Goal: Obtain resource: Obtain resource

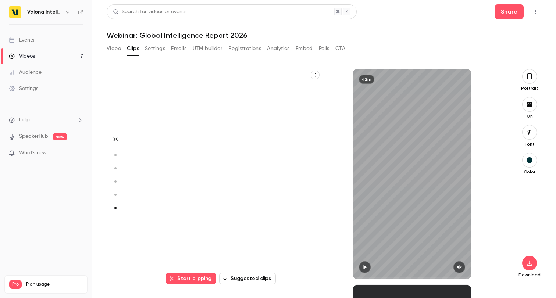
scroll to position [1067, 0]
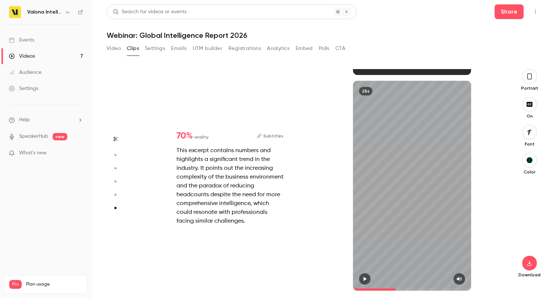
click at [155, 49] on button "Settings" at bounding box center [155, 49] width 20 height 12
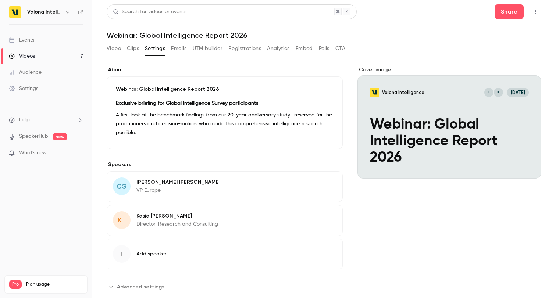
click at [134, 46] on button "Clips" at bounding box center [133, 49] width 12 height 12
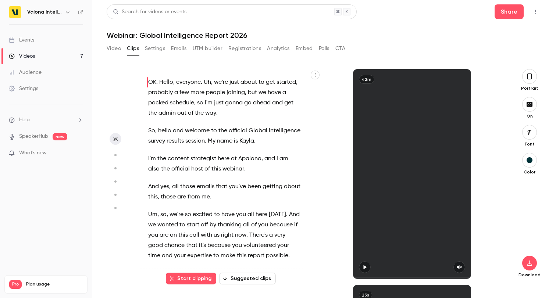
click at [110, 49] on button "Video" at bounding box center [114, 49] width 14 height 12
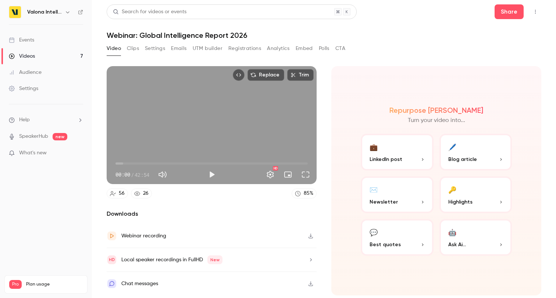
click at [539, 12] on button "Top Bar Actions" at bounding box center [535, 12] width 12 height 12
click at [538, 12] on div at bounding box center [278, 149] width 556 height 298
click at [135, 49] on button "Clips" at bounding box center [133, 49] width 12 height 12
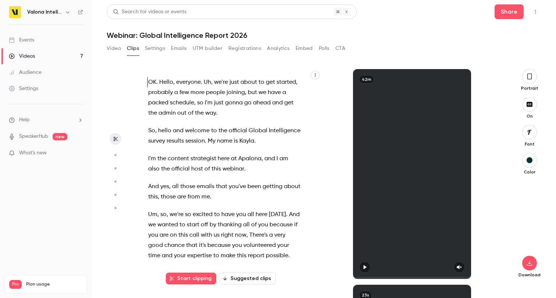
click at [149, 50] on button "Settings" at bounding box center [155, 49] width 20 height 12
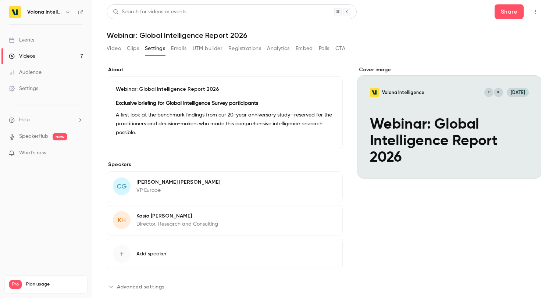
scroll to position [12, 0]
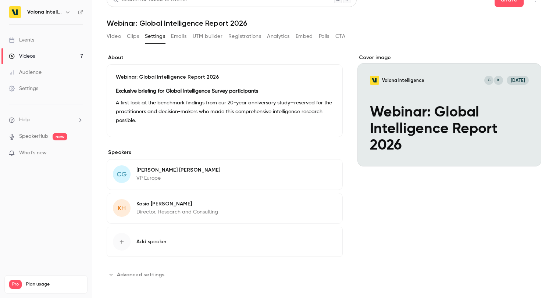
click at [173, 36] on button "Emails" at bounding box center [178, 36] width 15 height 12
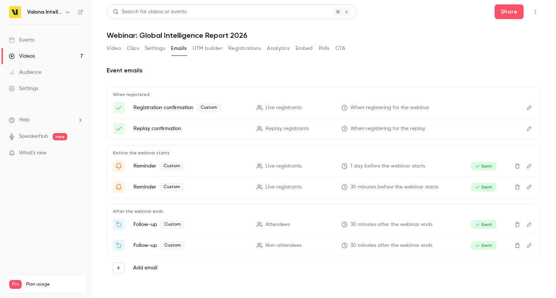
click at [208, 48] on button "UTM builder" at bounding box center [208, 49] width 30 height 12
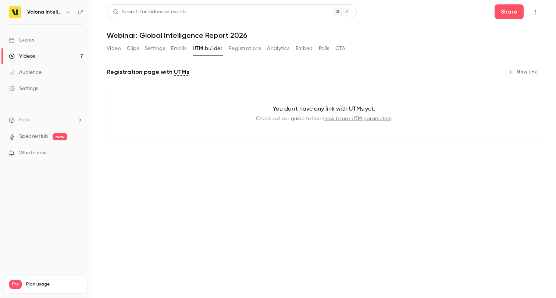
click at [234, 49] on button "Registrations" at bounding box center [244, 49] width 33 height 12
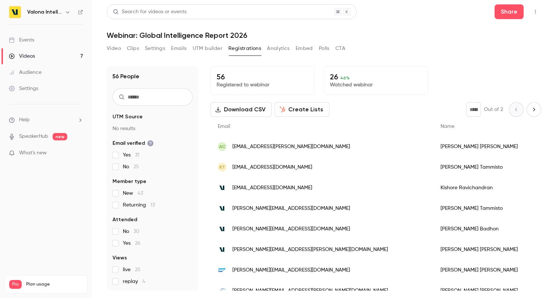
click at [216, 50] on button "UTM builder" at bounding box center [208, 49] width 30 height 12
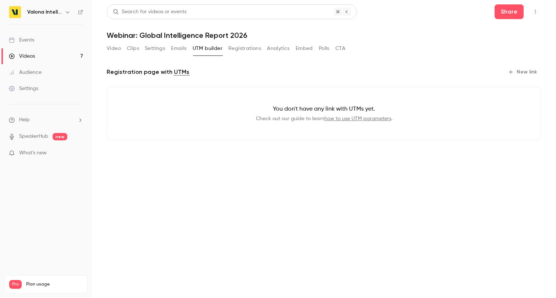
click at [250, 48] on button "Registrations" at bounding box center [244, 49] width 33 height 12
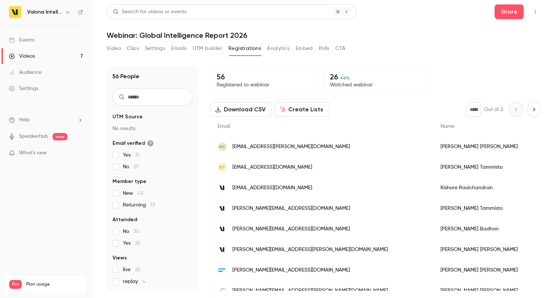
click at [280, 41] on div "Search for videos or events Share Webinar: Global Intelligence Report 2026 Vide…" at bounding box center [324, 148] width 434 height 289
click at [280, 48] on button "Analytics" at bounding box center [278, 49] width 23 height 12
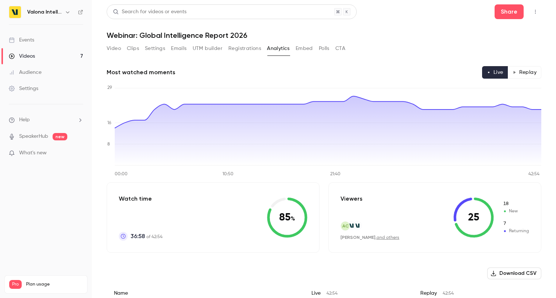
click at [299, 50] on button "Embed" at bounding box center [303, 49] width 17 height 12
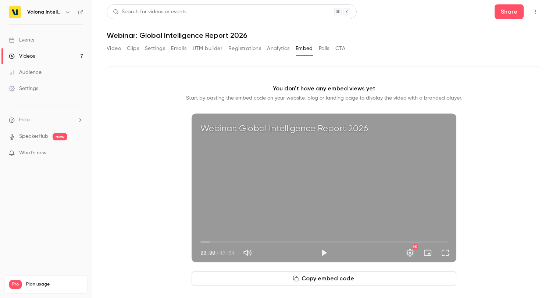
click at [324, 50] on button "Polls" at bounding box center [324, 49] width 11 height 12
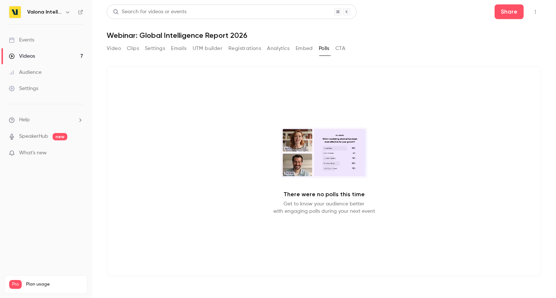
click at [337, 50] on button "CTA" at bounding box center [340, 49] width 10 height 12
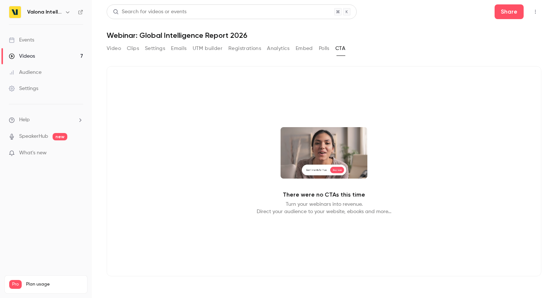
click at [112, 48] on button "Video" at bounding box center [114, 49] width 14 height 12
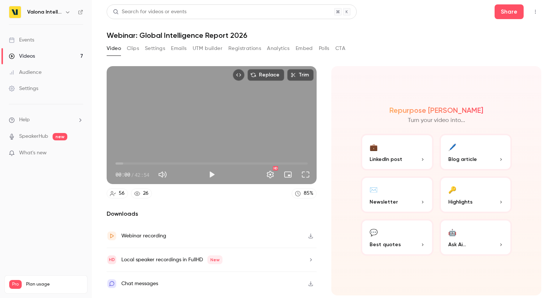
click at [471, 155] on button "🖊️ Blog article" at bounding box center [475, 152] width 73 height 37
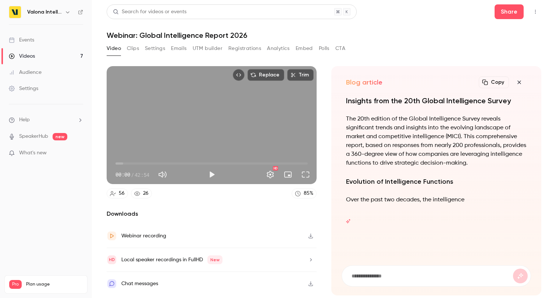
click at [520, 82] on icon "button" at bounding box center [518, 82] width 9 height 6
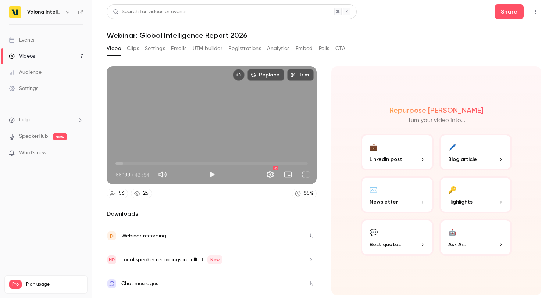
click at [310, 260] on icon "button" at bounding box center [311, 259] width 2 height 3
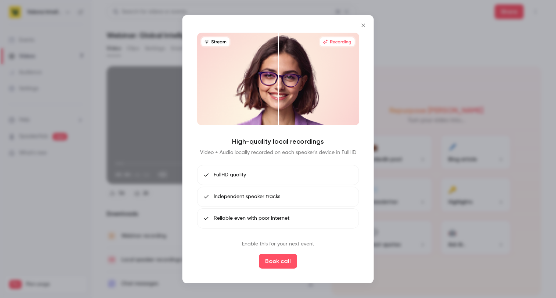
click at [359, 27] on icon "Close" at bounding box center [363, 25] width 9 height 6
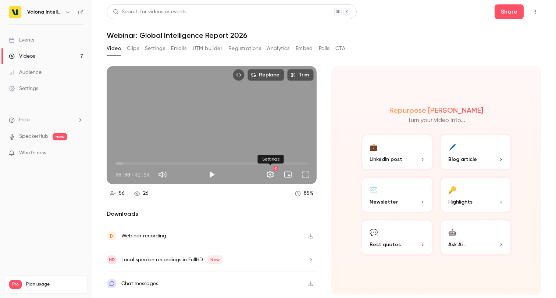
click at [269, 176] on button "Settings" at bounding box center [270, 174] width 15 height 15
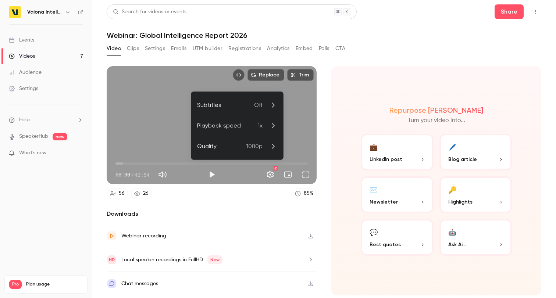
click at [269, 176] on div at bounding box center [278, 149] width 556 height 298
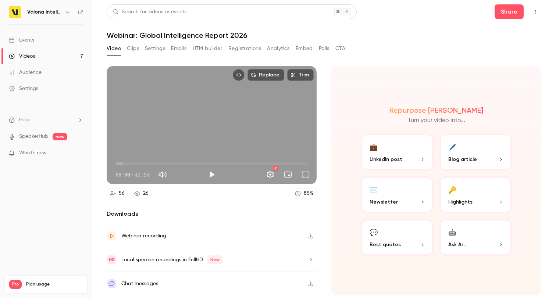
click at [129, 50] on button "Clips" at bounding box center [133, 49] width 12 height 12
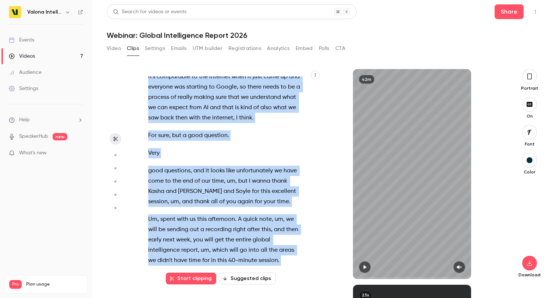
drag, startPoint x: 145, startPoint y: 86, endPoint x: 233, endPoint y: 253, distance: 187.8
click at [233, 253] on div "OK . Hello , everyone . Uh , we're just about to get started , probably a few m…" at bounding box center [228, 177] width 178 height 202
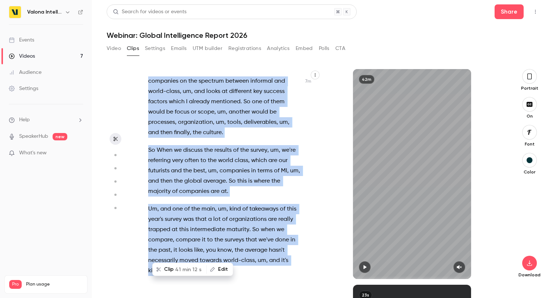
copy div "Thank you , [PERSON_NAME] , and hello everyone . Welcome to this session . I'm …"
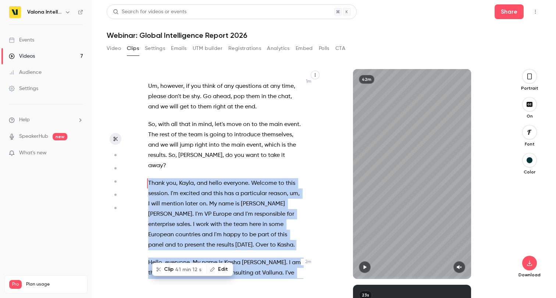
scroll to position [256, 0]
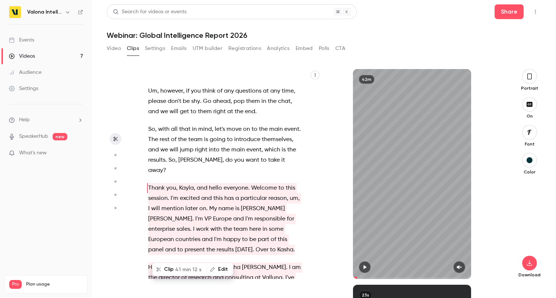
click at [234, 165] on span "you" at bounding box center [239, 160] width 10 height 10
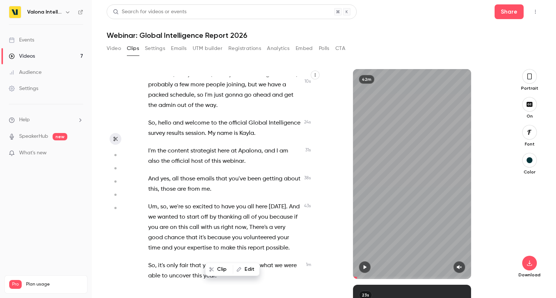
scroll to position [0, 0]
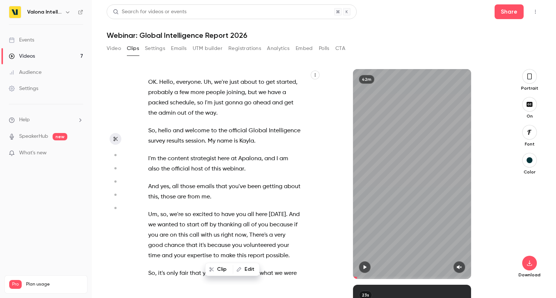
click at [314, 74] on icon "button" at bounding box center [314, 74] width 1 height 3
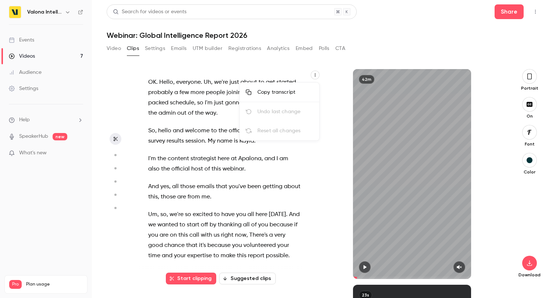
click at [301, 89] on div "Copy transcript" at bounding box center [285, 92] width 56 height 7
click at [314, 75] on icon "button" at bounding box center [315, 75] width 4 height 4
type input "****"
click at [304, 88] on li "Copy transcript" at bounding box center [279, 92] width 79 height 19
click at [113, 47] on button "Video" at bounding box center [114, 49] width 14 height 12
